Goal: Information Seeking & Learning: Learn about a topic

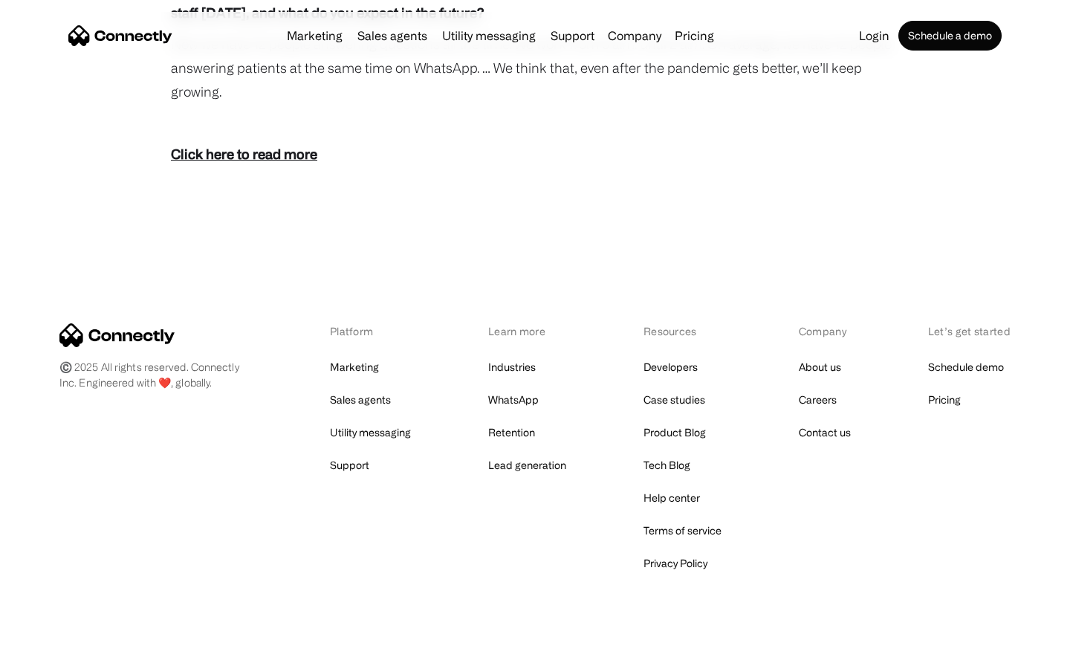
scroll to position [2687, 0]
